Goal: Check status

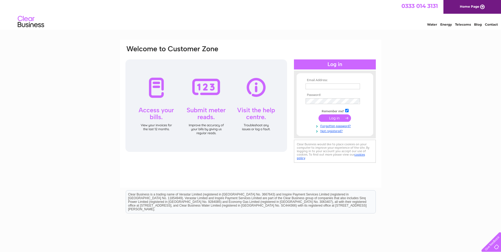
click at [347, 86] on input "text" at bounding box center [332, 86] width 54 height 6
type input "discounttowbar@gmail.com"
click at [318, 115] on input "submit" at bounding box center [334, 118] width 32 height 7
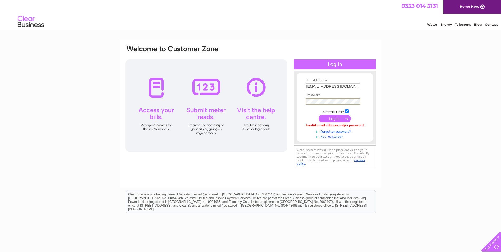
click at [318, 115] on input "submit" at bounding box center [334, 118] width 32 height 7
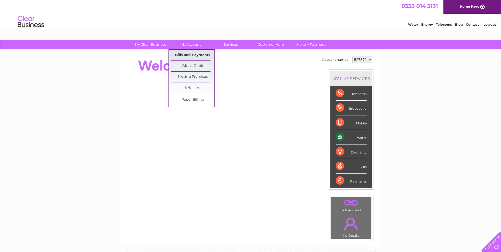
click at [197, 53] on link "Bills and Payments" at bounding box center [193, 55] width 44 height 11
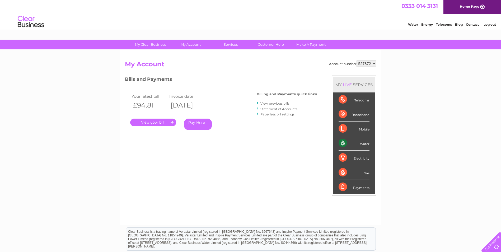
click at [153, 119] on link "." at bounding box center [153, 123] width 46 height 8
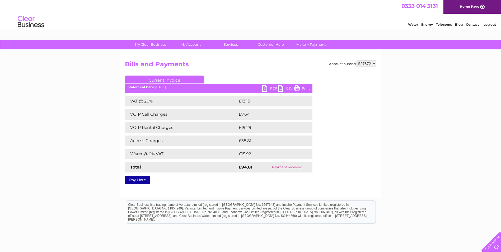
drag, startPoint x: 297, startPoint y: 86, endPoint x: 37, endPoint y: 23, distance: 267.6
click at [297, 86] on link "Print" at bounding box center [302, 89] width 16 height 8
click at [490, 23] on link "Log out" at bounding box center [489, 24] width 12 height 4
